Goal: Information Seeking & Learning: Learn about a topic

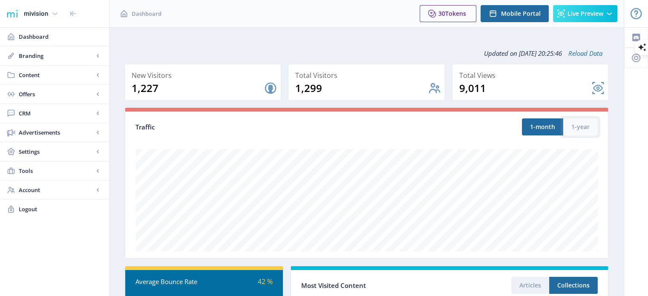
click at [583, 126] on button "1-year" at bounding box center [581, 127] width 35 height 17
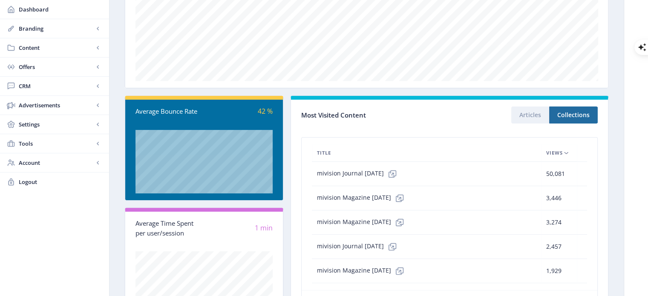
scroll to position [224, 0]
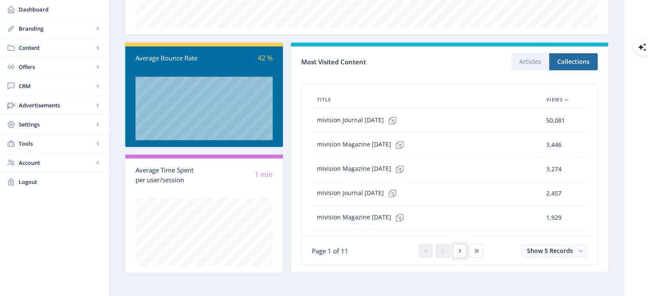
click at [464, 250] on button at bounding box center [460, 251] width 14 height 14
click at [463, 250] on button at bounding box center [460, 251] width 14 height 14
click at [29, 87] on span "CRM" at bounding box center [56, 86] width 75 height 9
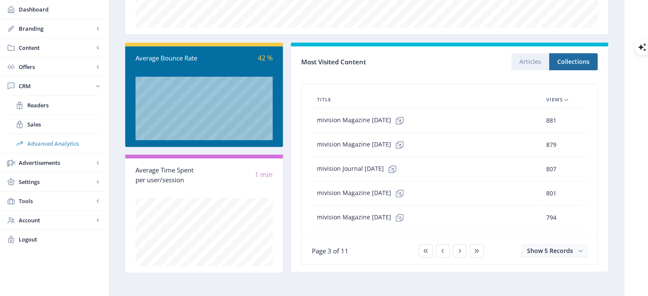
click at [49, 141] on span "Advanced Analytics" at bounding box center [63, 143] width 73 height 9
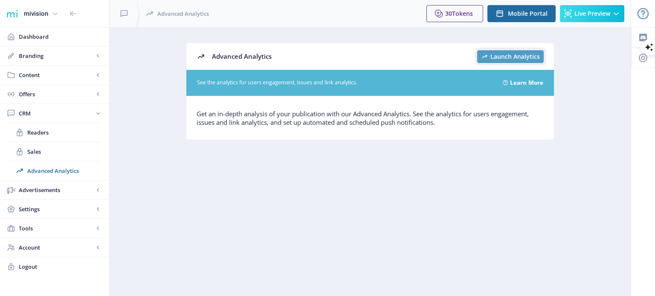
click at [511, 55] on span "Launch Analytics" at bounding box center [514, 56] width 49 height 7
click at [41, 40] on span "Dashboard" at bounding box center [61, 36] width 84 height 9
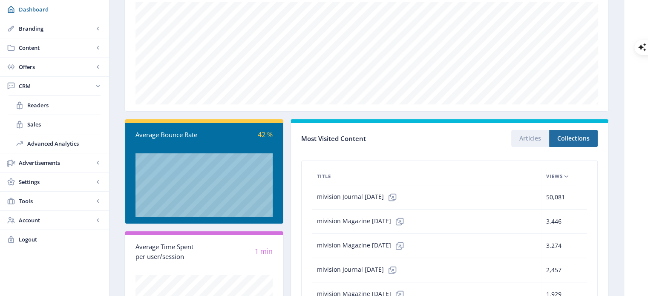
scroll to position [96, 0]
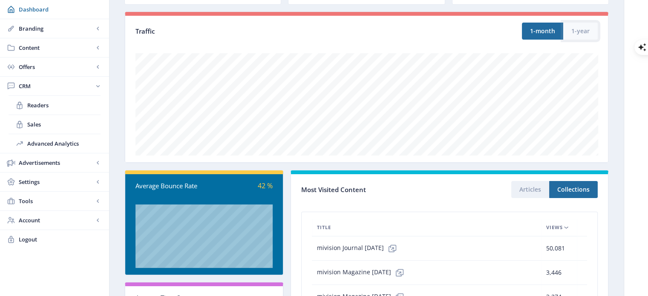
click at [585, 28] on button "1-year" at bounding box center [581, 31] width 35 height 17
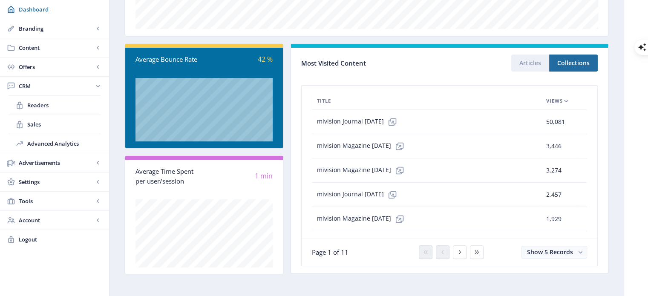
scroll to position [224, 0]
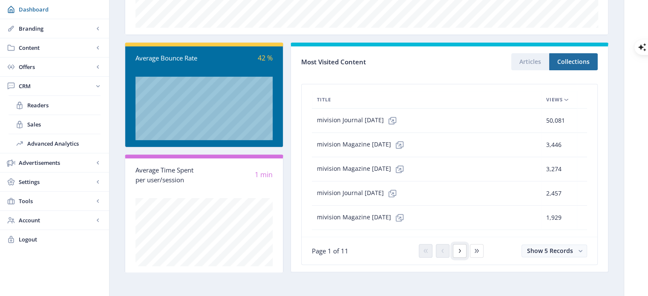
click at [460, 249] on icon at bounding box center [460, 251] width 7 height 7
click at [430, 248] on button at bounding box center [426, 251] width 14 height 14
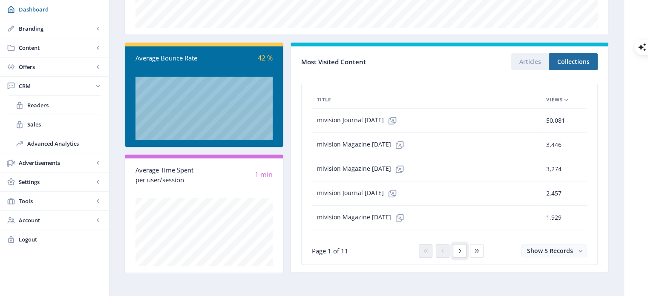
click at [457, 248] on icon at bounding box center [460, 251] width 7 height 7
click at [462, 249] on icon at bounding box center [460, 251] width 7 height 7
click at [462, 248] on icon at bounding box center [460, 251] width 7 height 7
click at [395, 168] on icon at bounding box center [392, 170] width 6 height 6
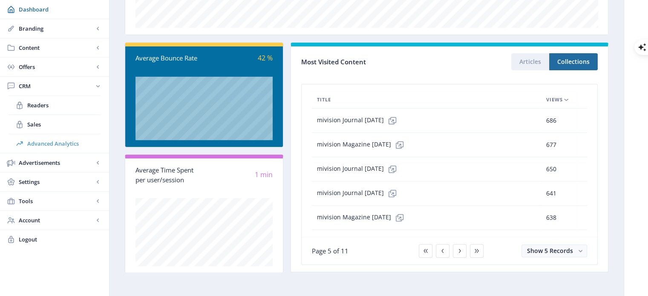
click at [53, 143] on span "Advanced Analytics" at bounding box center [63, 143] width 73 height 9
